Goal: Task Accomplishment & Management: Manage account settings

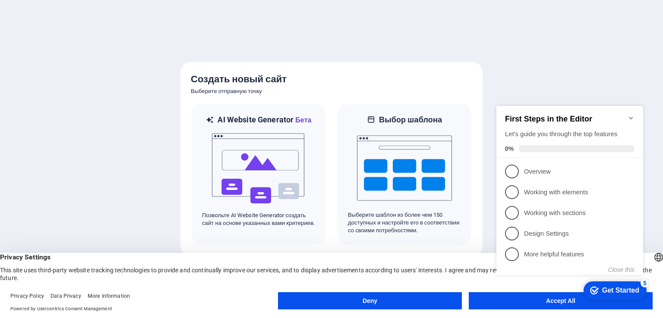
click at [515, 297] on div "checkmark Get Started 5 First Steps in the Editor Let's guide you through the t…" at bounding box center [571, 198] width 157 height 210
click at [515, 302] on div "checkmark Get Started 5 First Steps in the Editor Let's guide you through the t…" at bounding box center [571, 198] width 157 height 210
click at [529, 300] on div "checkmark Get Started 5 First Steps in the Editor Let's guide you through the t…" at bounding box center [571, 198] width 157 height 210
click at [145, 288] on footer "Privacy Policy Data Privacy More Information Powered by Usercentrics Consent Ma…" at bounding box center [331, 302] width 663 height 31
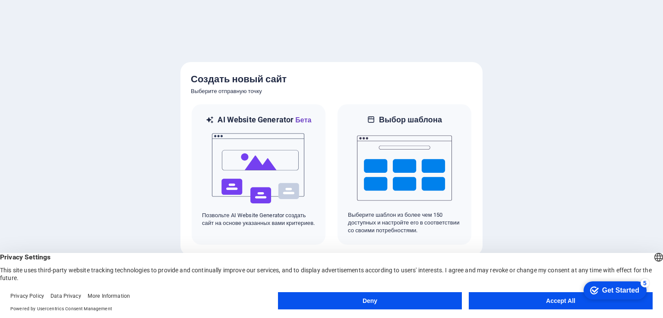
click at [576, 297] on html "checkmark Get Started 5 First Steps in the Editor Let's guide you through the t…" at bounding box center [612, 290] width 73 height 26
click at [527, 301] on button "Accept All" at bounding box center [561, 301] width 184 height 17
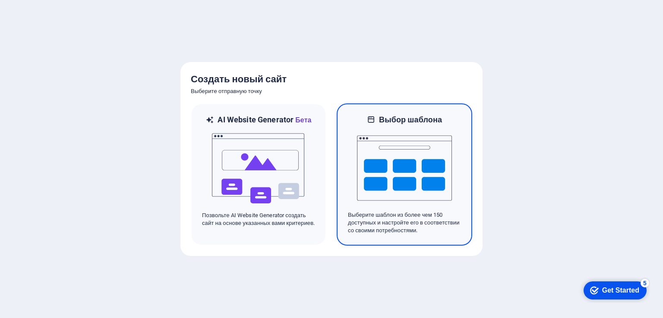
click at [399, 166] on img at bounding box center [404, 168] width 95 height 86
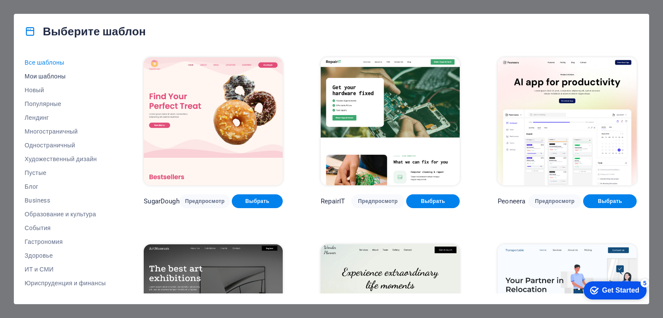
click at [53, 76] on span "Мои шаблоны" at bounding box center [65, 76] width 81 height 7
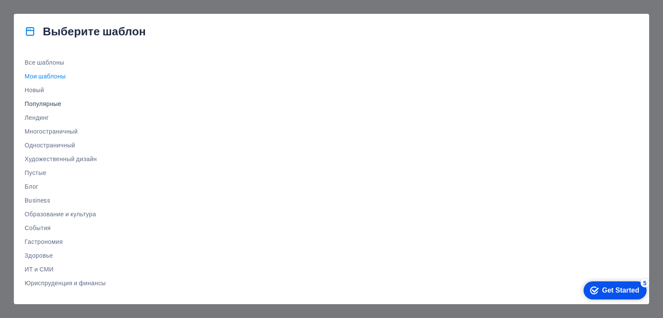
click at [43, 104] on span "Популярные" at bounding box center [65, 104] width 81 height 7
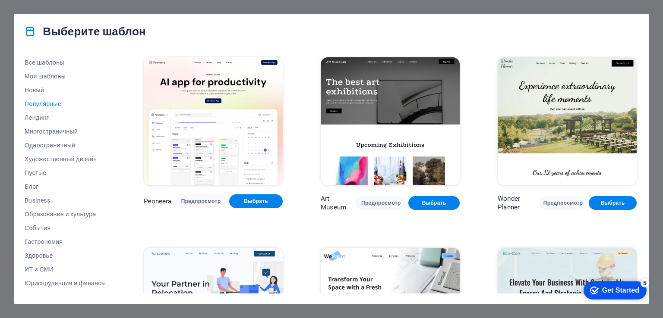
scroll to position [259, 0]
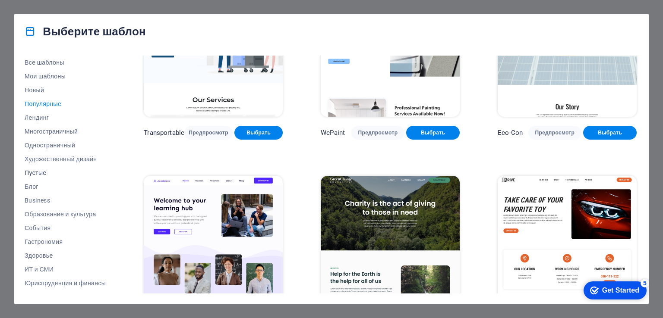
click at [30, 173] on span "Пустые" at bounding box center [65, 173] width 81 height 7
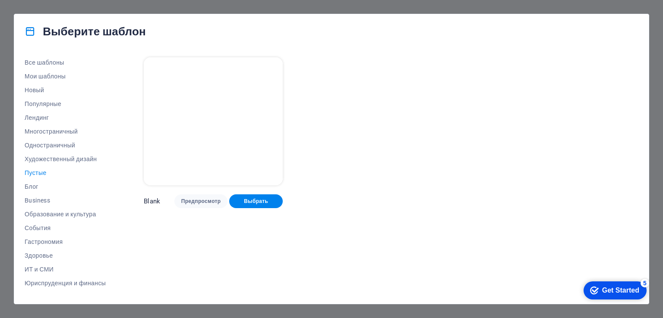
scroll to position [0, 0]
click at [248, 134] on img at bounding box center [213, 121] width 139 height 128
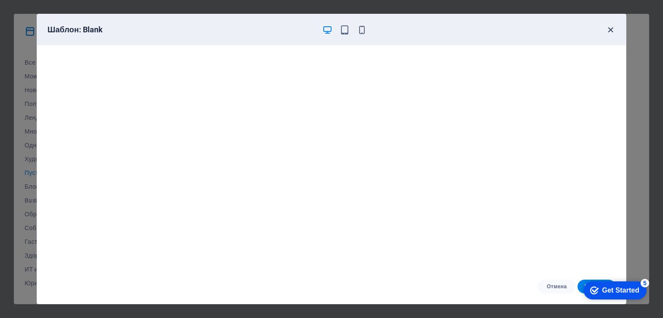
click at [609, 30] on icon "button" at bounding box center [610, 30] width 10 height 10
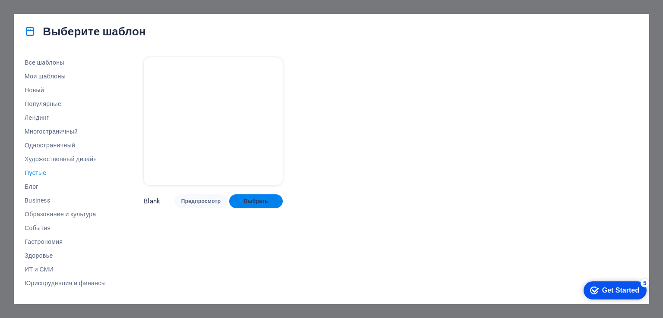
click at [269, 198] on span "Выбрать" at bounding box center [256, 201] width 40 height 7
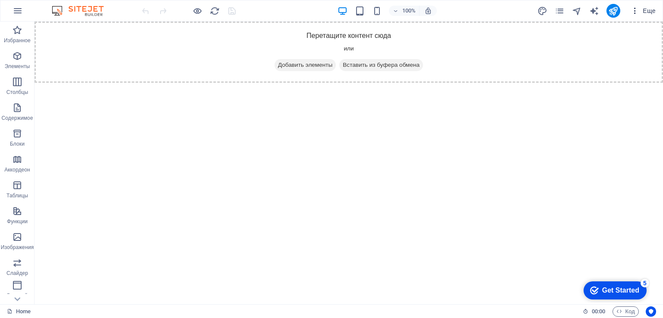
click at [648, 12] on span "Еще" at bounding box center [642, 10] width 25 height 9
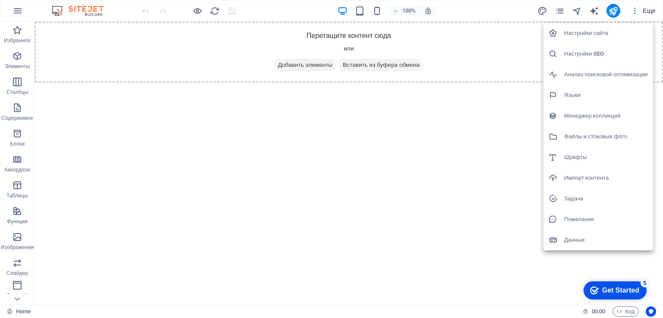
click at [597, 35] on h6 "Настройки сайта" at bounding box center [606, 33] width 84 height 10
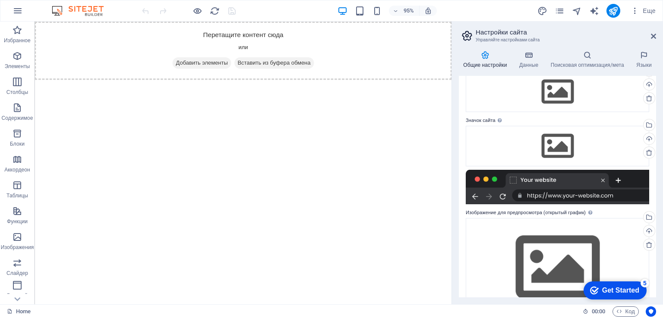
scroll to position [72, 0]
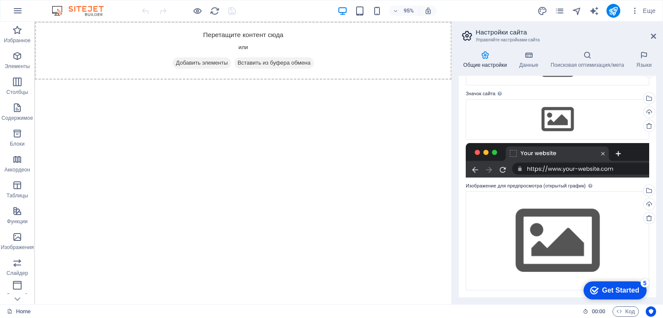
click at [648, 36] on h2 "Настройки сайта" at bounding box center [565, 32] width 180 height 8
drag, startPoint x: 651, startPoint y: 36, endPoint x: 530, endPoint y: 5, distance: 124.7
click at [651, 36] on icon at bounding box center [653, 36] width 5 height 7
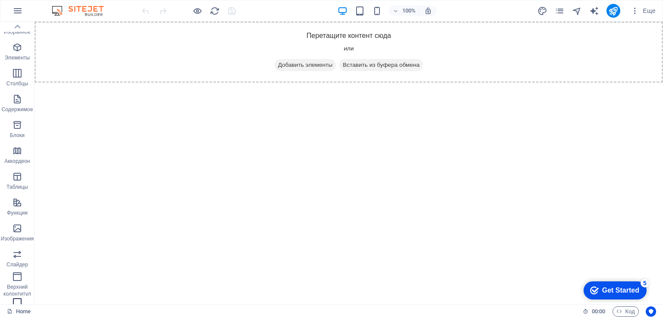
scroll to position [0, 0]
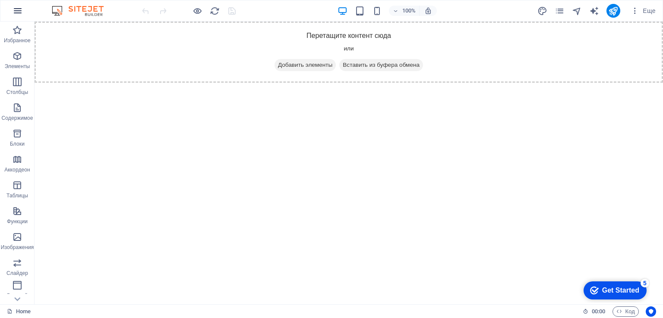
click at [17, 15] on icon "button" at bounding box center [18, 11] width 10 height 10
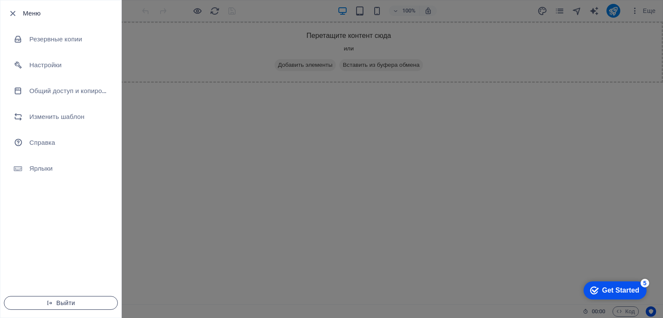
click at [74, 298] on button "Выйти" at bounding box center [61, 303] width 114 height 14
